Goal: Information Seeking & Learning: Learn about a topic

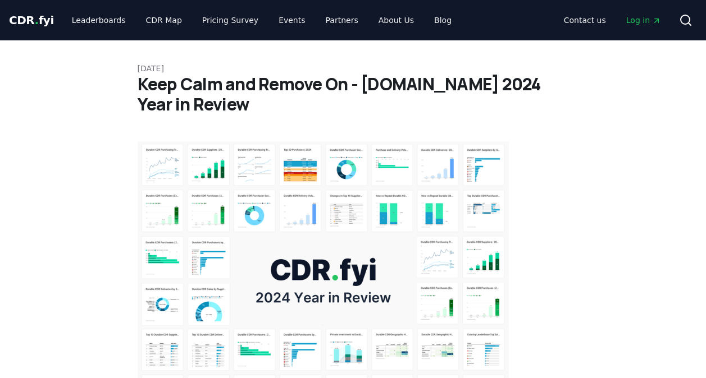
scroll to position [1067, 0]
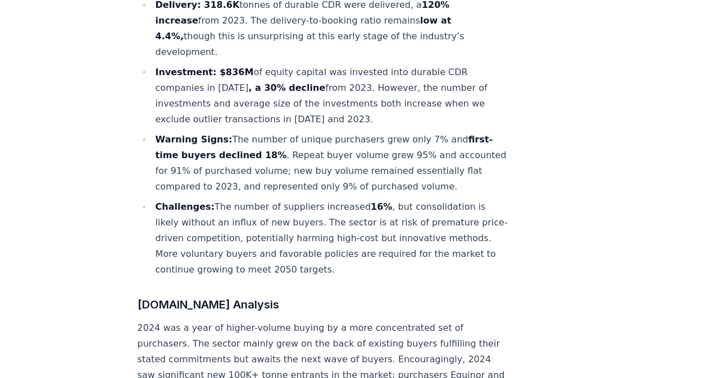
scroll to position [623, 0]
click at [429, 131] on li "Warning Signs: The number of unique purchasers grew only 7% and first-time buye…" at bounding box center [330, 162] width 357 height 63
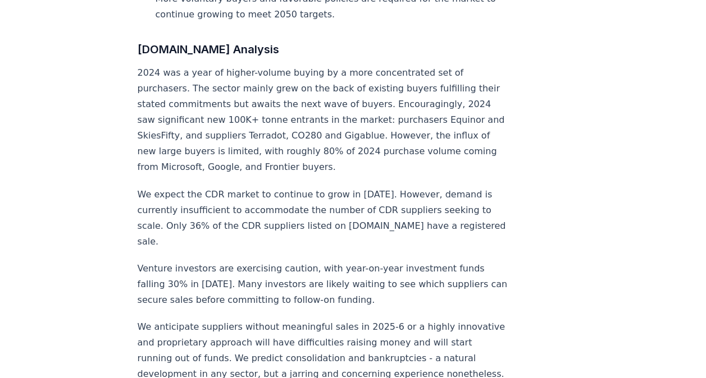
scroll to position [879, 0]
click at [299, 99] on p "2024 was a year of higher-volume buying by a more concentrated set of purchaser…" at bounding box center [324, 120] width 372 height 110
copy p "Terradot"
click at [341, 101] on p "2024 was a year of higher-volume buying by a more concentrated set of purchaser…" at bounding box center [324, 120] width 372 height 110
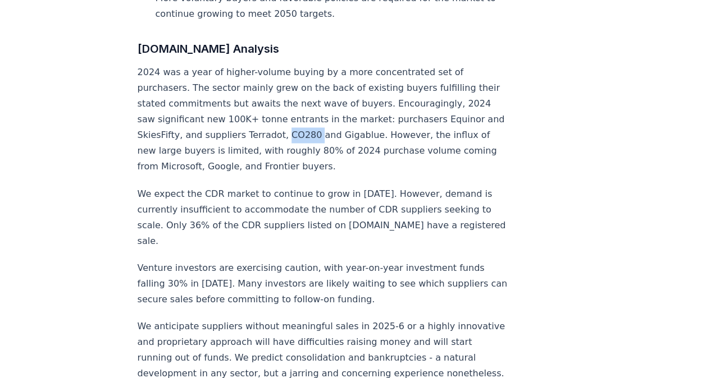
click at [341, 101] on p "2024 was a year of higher-volume buying by a more concentrated set of purchaser…" at bounding box center [324, 120] width 372 height 110
copy p "CO280"
click at [388, 101] on p "2024 was a year of higher-volume buying by a more concentrated set of purchaser…" at bounding box center [324, 120] width 372 height 110
copy p "Gigablue"
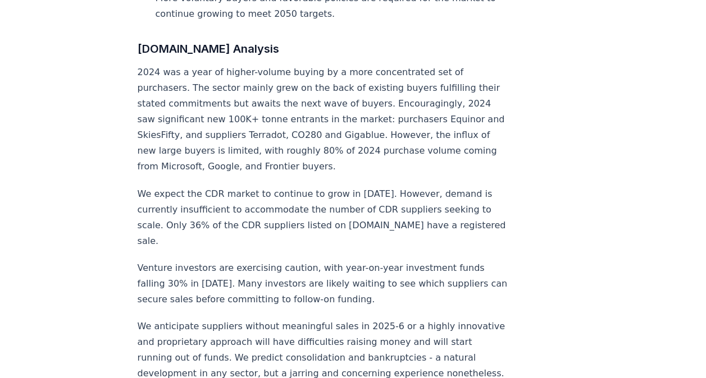
click at [424, 186] on p "We expect the CDR market to continue to grow in [DATE]. However, demand is curr…" at bounding box center [324, 217] width 372 height 63
